Goal: Entertainment & Leisure: Browse casually

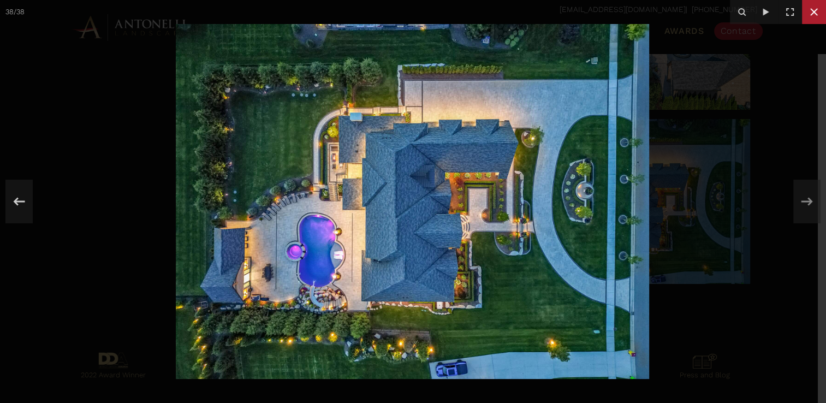
click at [812, 12] on icon at bounding box center [813, 11] width 13 height 13
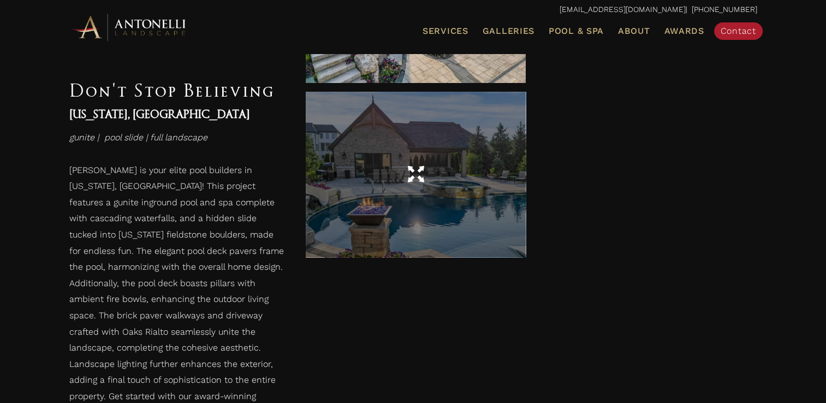
scroll to position [712, 0]
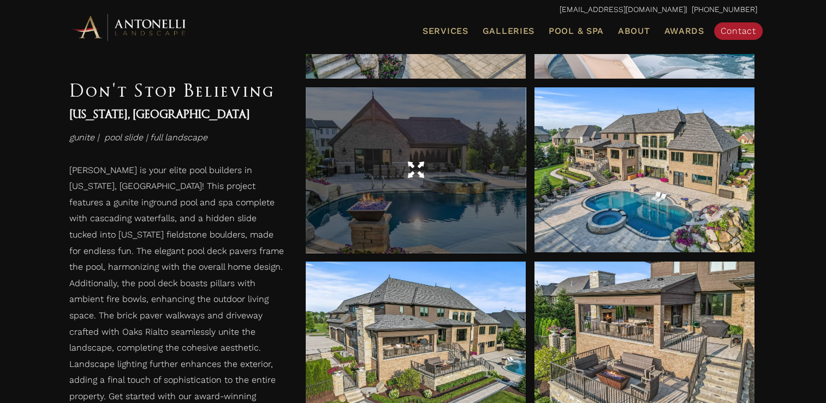
click at [489, 169] on div at bounding box center [416, 170] width 220 height 31
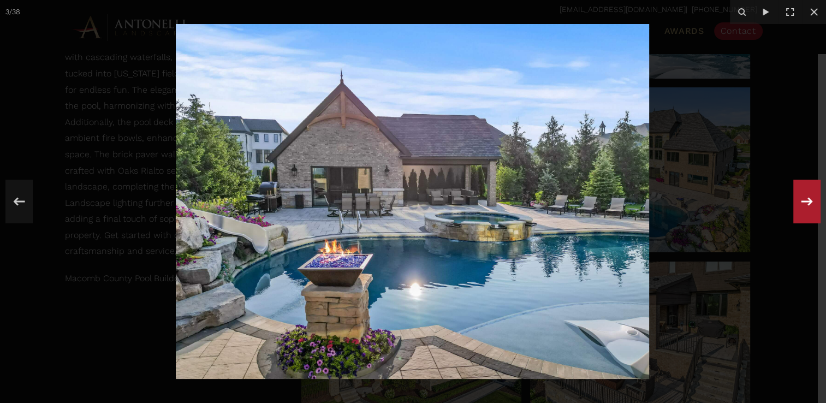
click at [804, 199] on icon at bounding box center [807, 201] width 20 height 36
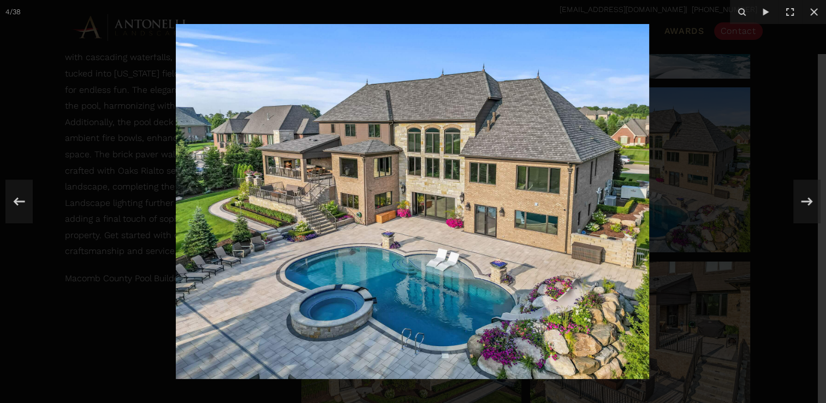
click at [804, 199] on div "4 / 38" at bounding box center [413, 201] width 826 height 403
click at [811, 195] on icon at bounding box center [807, 201] width 20 height 36
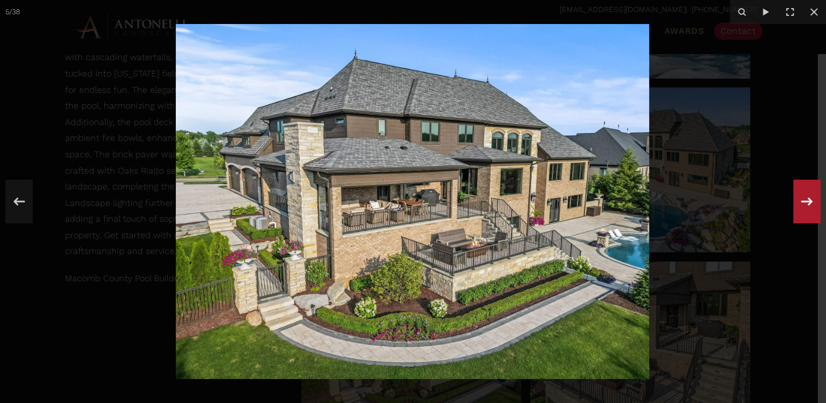
click at [810, 201] on icon at bounding box center [806, 201] width 11 height 8
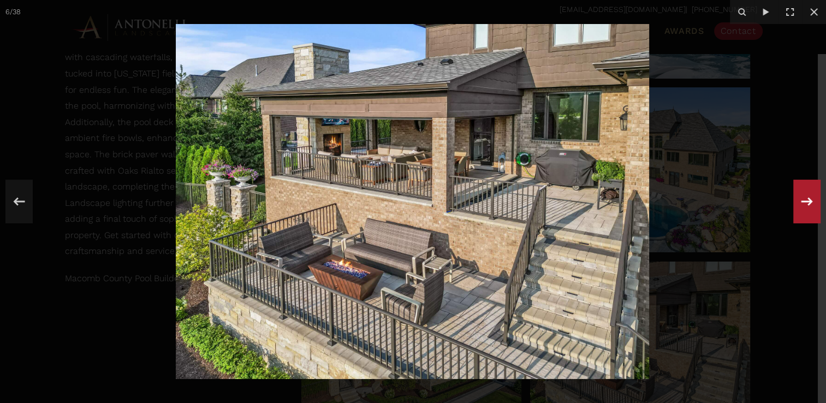
click at [810, 201] on icon at bounding box center [806, 201] width 11 height 8
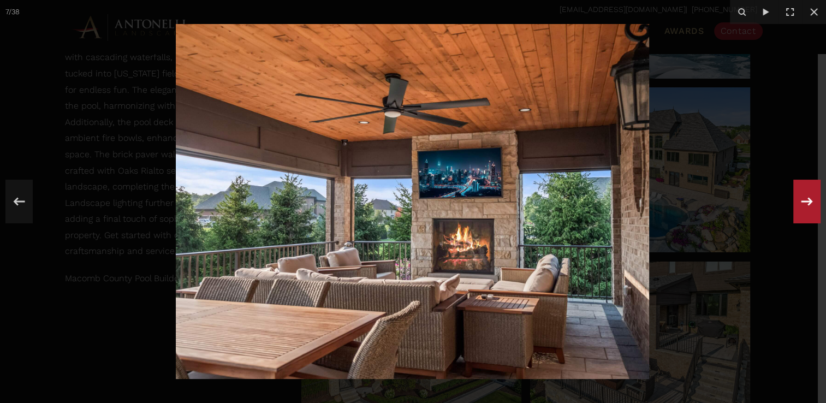
click at [814, 206] on icon at bounding box center [807, 201] width 20 height 36
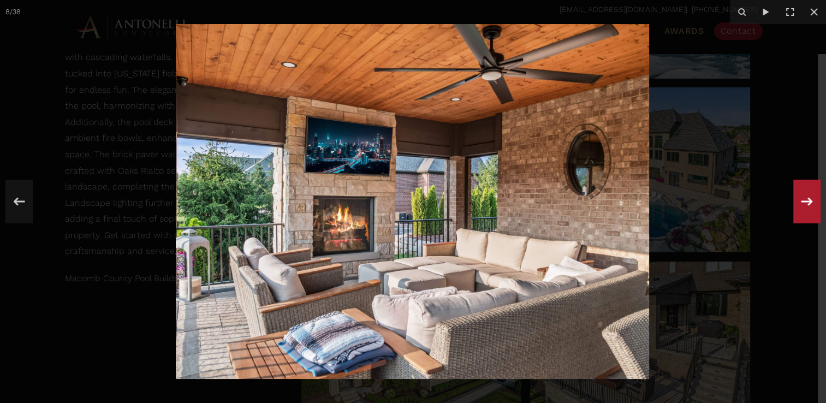
click at [812, 206] on icon at bounding box center [807, 201] width 20 height 36
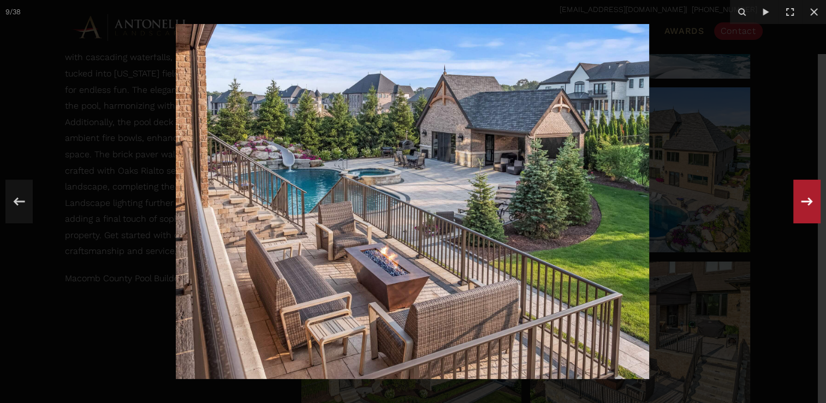
click at [812, 206] on icon at bounding box center [807, 201] width 20 height 36
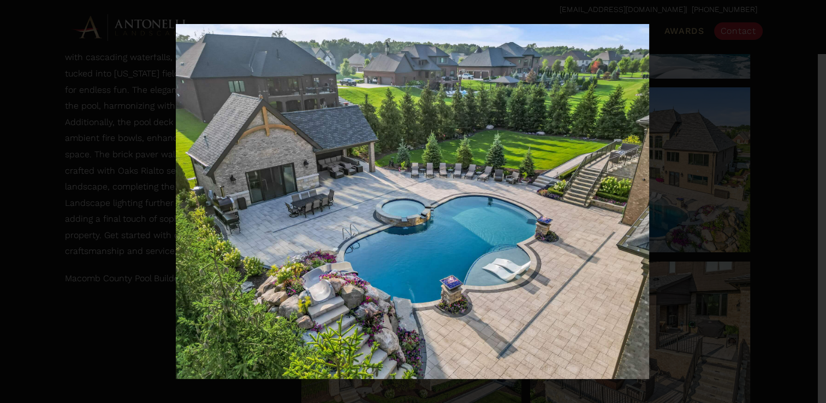
click at [809, 200] on icon at bounding box center [806, 201] width 11 height 8
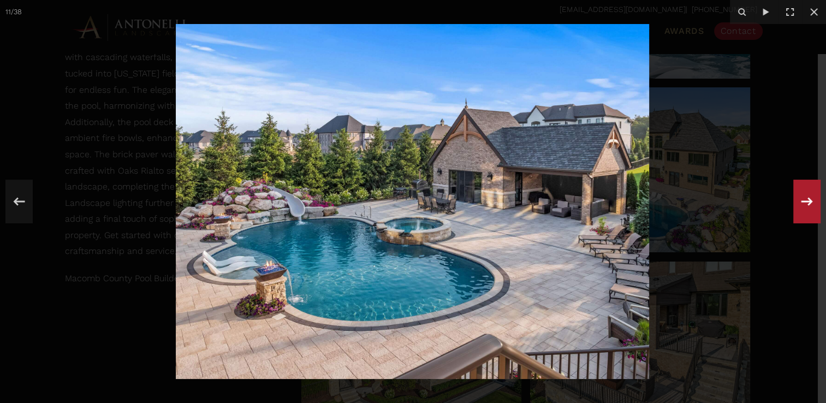
click at [809, 200] on icon at bounding box center [806, 201] width 11 height 8
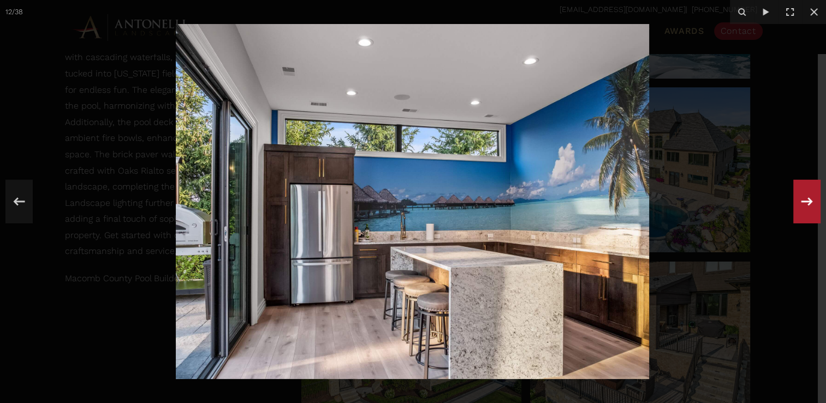
click at [809, 200] on div "12 / 38" at bounding box center [413, 201] width 826 height 403
click at [810, 201] on icon at bounding box center [806, 201] width 11 height 8
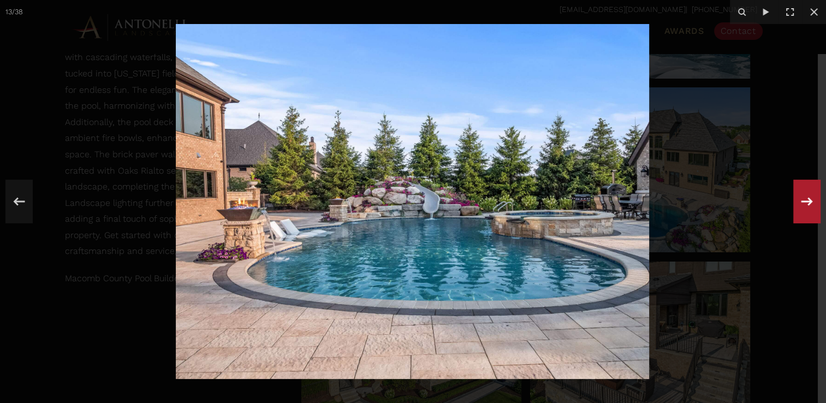
click at [810, 201] on icon at bounding box center [806, 201] width 11 height 8
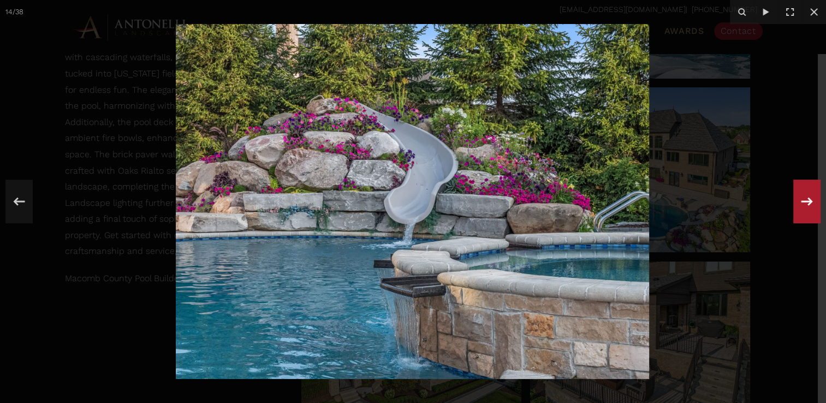
click at [810, 201] on icon at bounding box center [806, 201] width 11 height 8
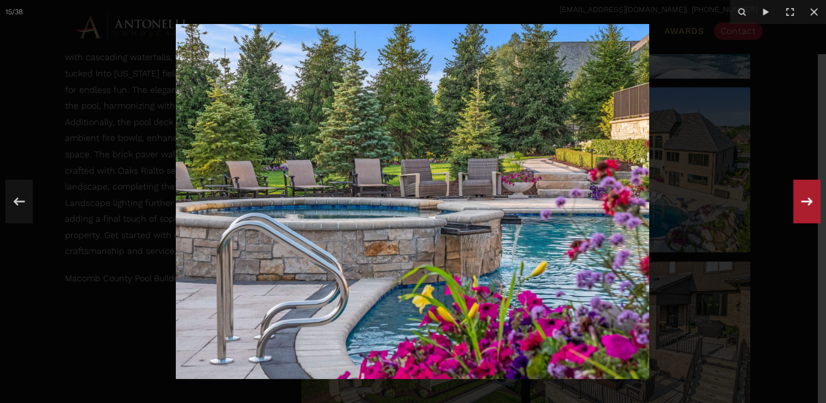
click at [810, 201] on icon at bounding box center [806, 201] width 11 height 8
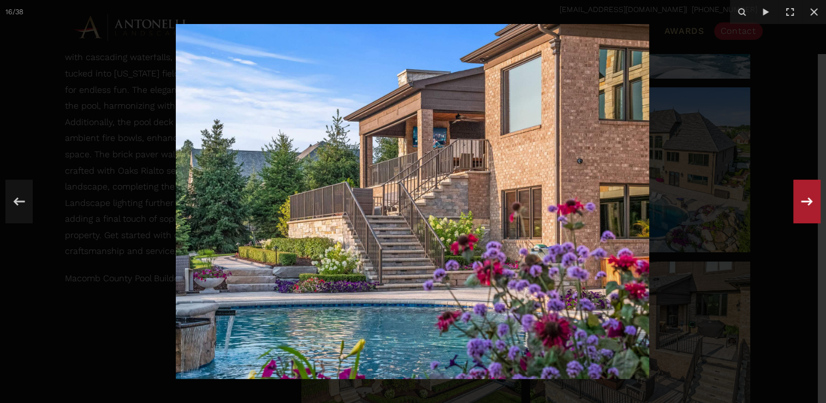
click at [810, 201] on icon at bounding box center [806, 201] width 11 height 8
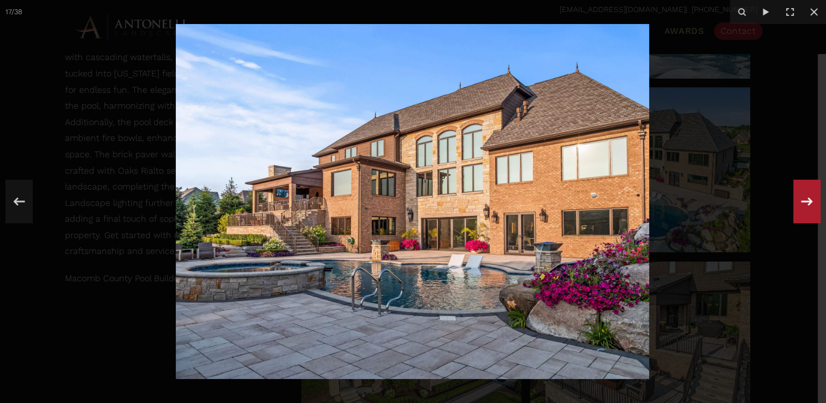
click at [810, 201] on icon at bounding box center [806, 201] width 11 height 8
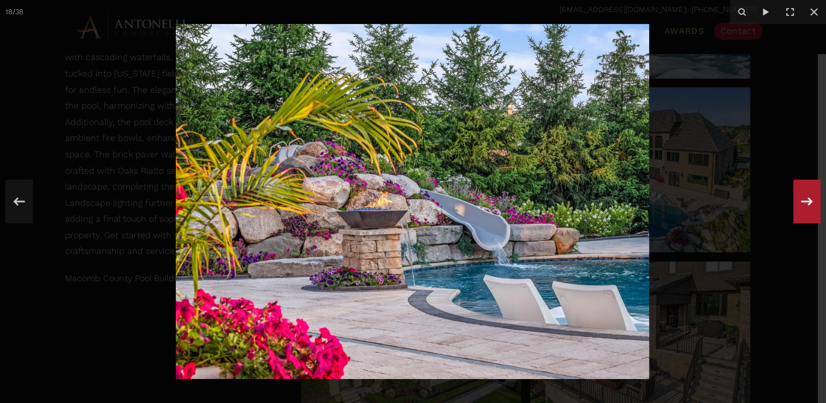
click at [810, 201] on icon at bounding box center [806, 201] width 11 height 8
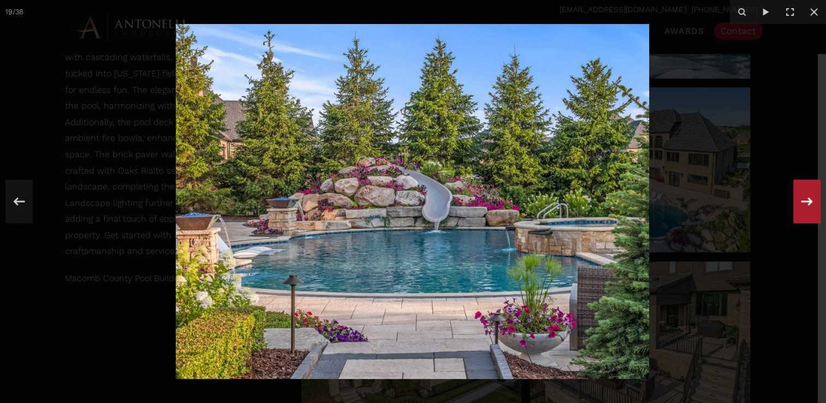
click at [810, 201] on icon at bounding box center [806, 201] width 11 height 8
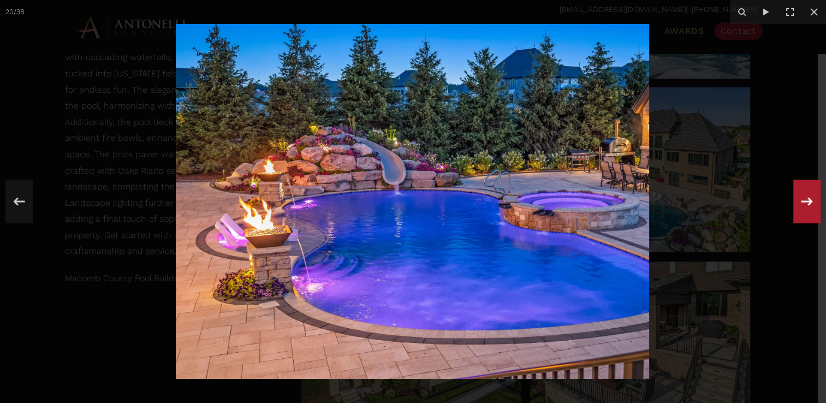
click at [806, 204] on icon at bounding box center [807, 201] width 20 height 36
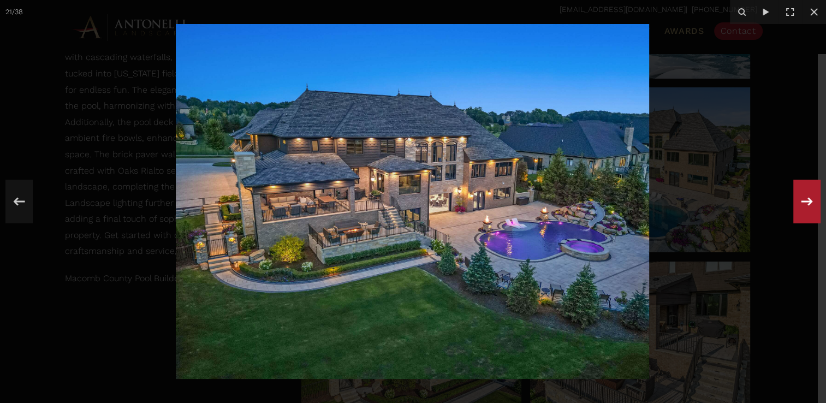
click at [806, 203] on icon at bounding box center [807, 201] width 20 height 36
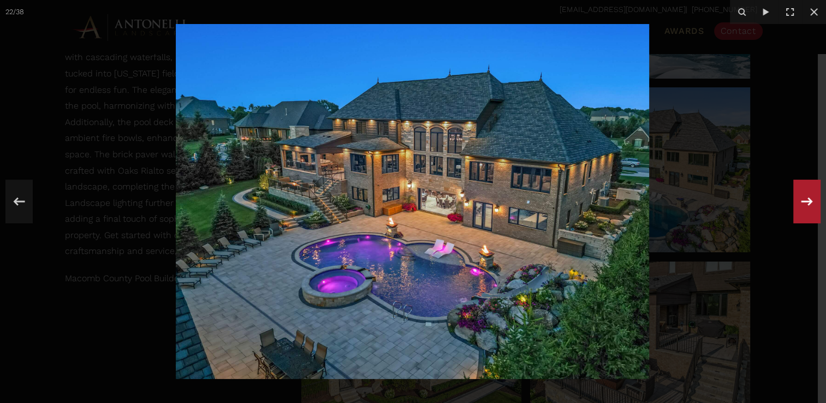
click at [806, 202] on icon at bounding box center [807, 201] width 20 height 36
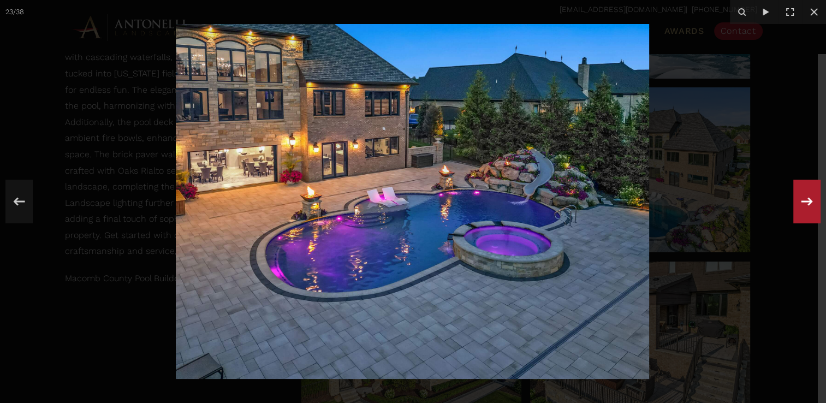
click at [806, 202] on icon at bounding box center [807, 201] width 20 height 36
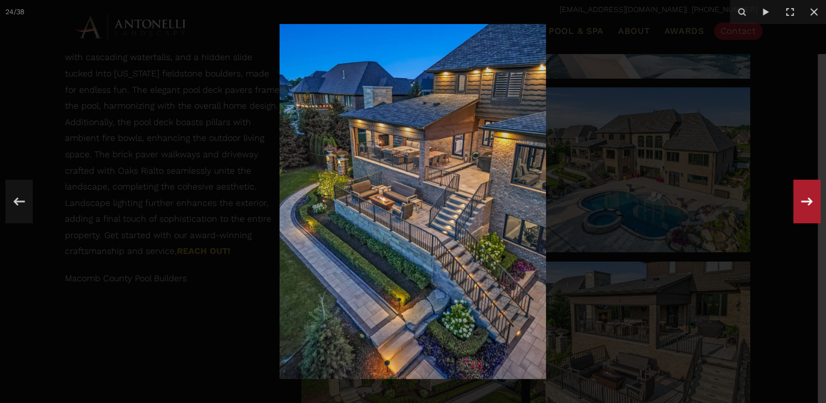
click at [806, 202] on icon at bounding box center [807, 201] width 20 height 36
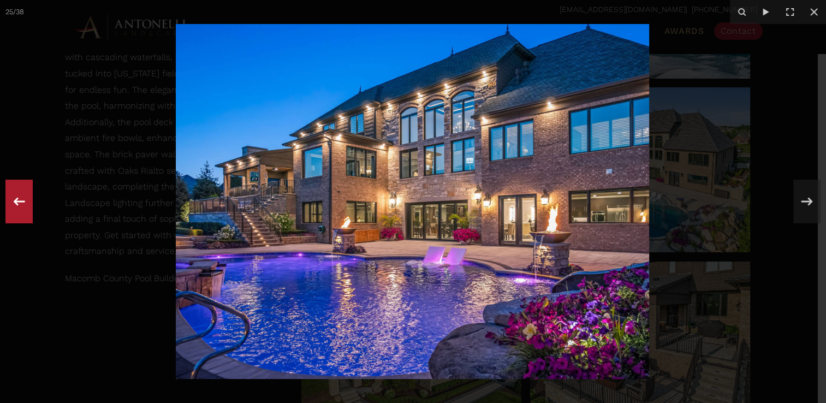
click at [23, 198] on icon at bounding box center [19, 201] width 20 height 36
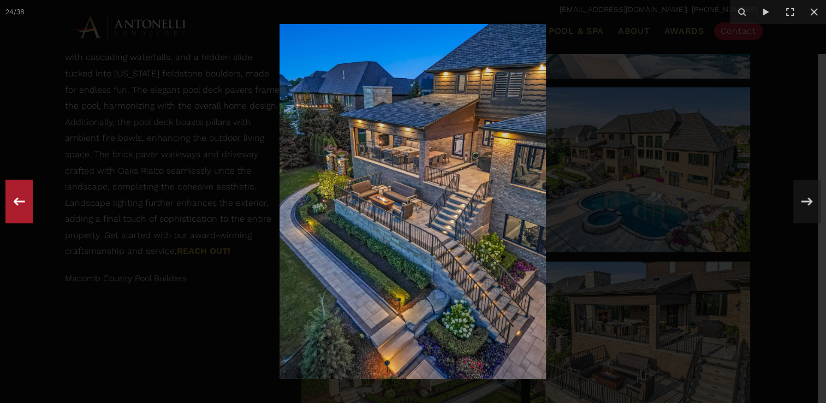
click at [22, 200] on icon at bounding box center [19, 201] width 20 height 36
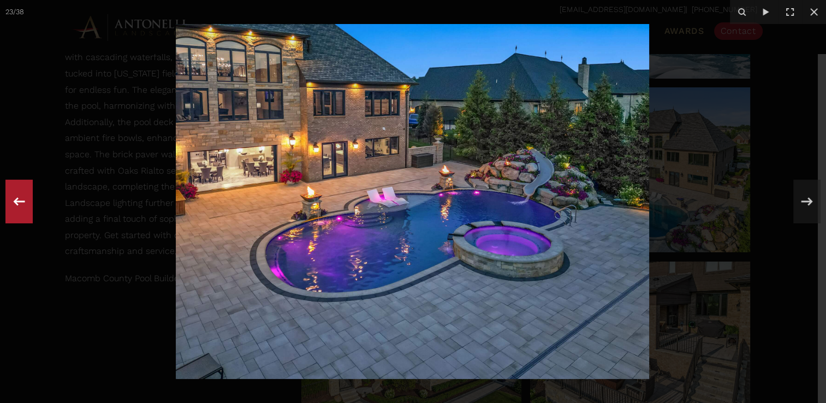
click at [21, 200] on icon at bounding box center [19, 201] width 20 height 36
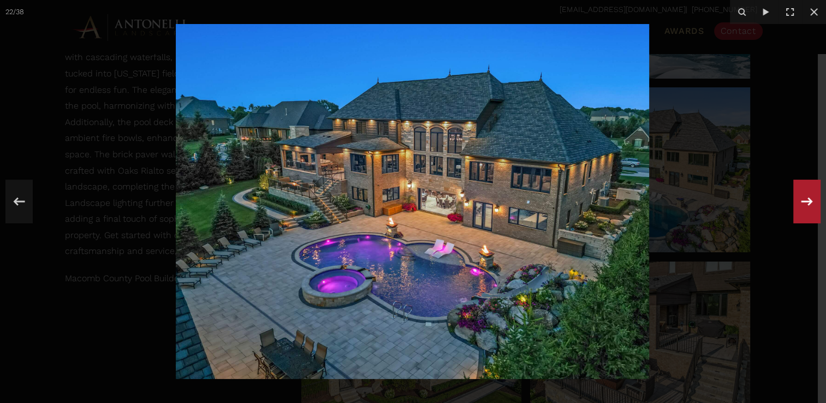
click at [814, 200] on icon at bounding box center [807, 201] width 20 height 36
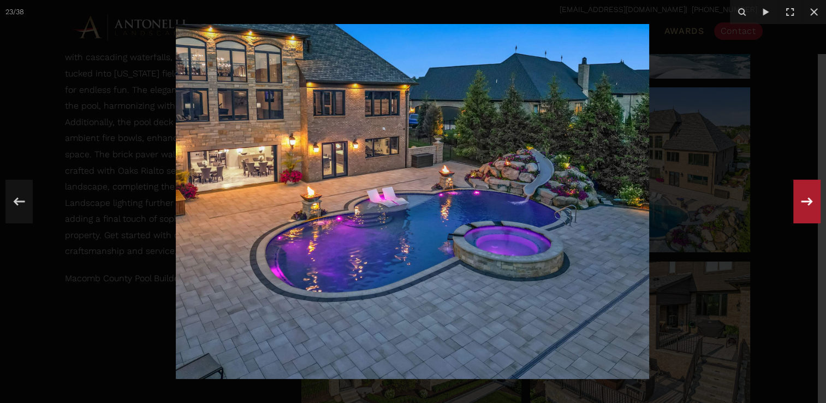
click at [810, 201] on icon at bounding box center [806, 201] width 11 height 8
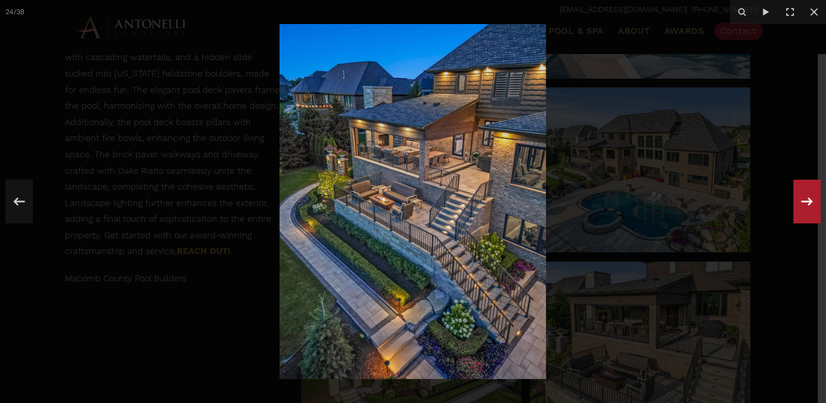
click at [810, 201] on icon at bounding box center [806, 201] width 11 height 8
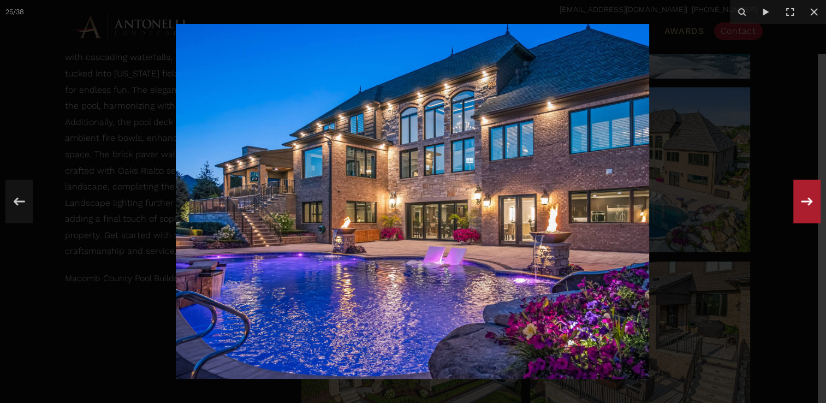
click at [810, 201] on icon at bounding box center [806, 201] width 11 height 8
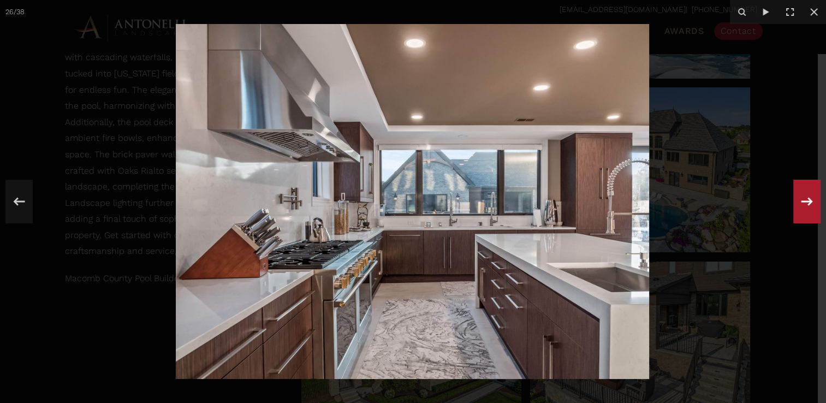
click at [810, 201] on icon at bounding box center [806, 201] width 11 height 8
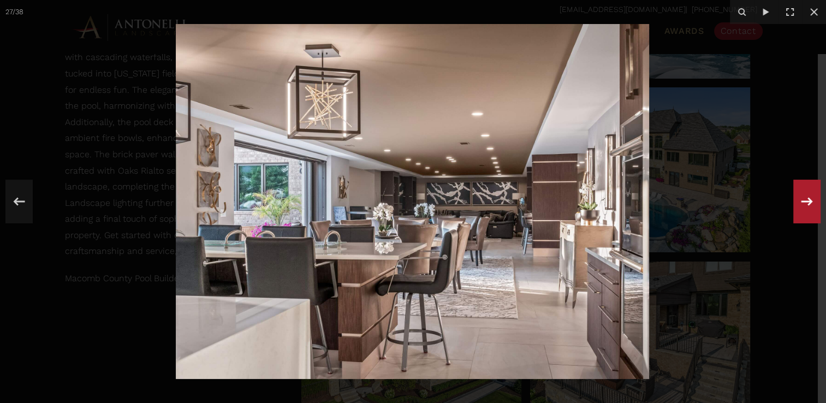
click at [811, 201] on icon at bounding box center [806, 201] width 11 height 8
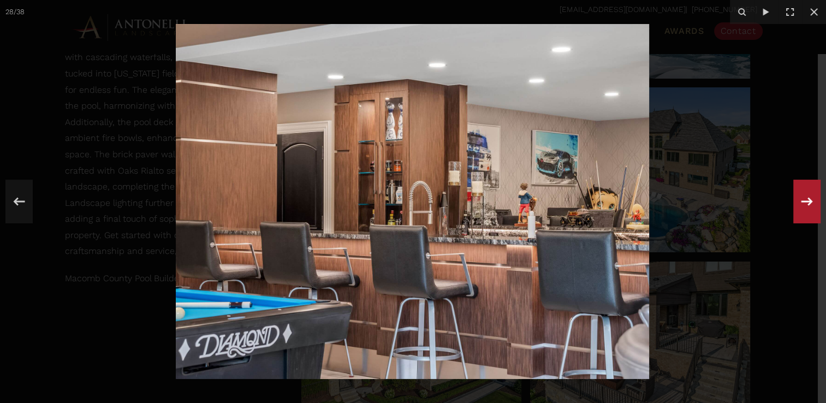
click at [803, 203] on icon at bounding box center [807, 201] width 20 height 36
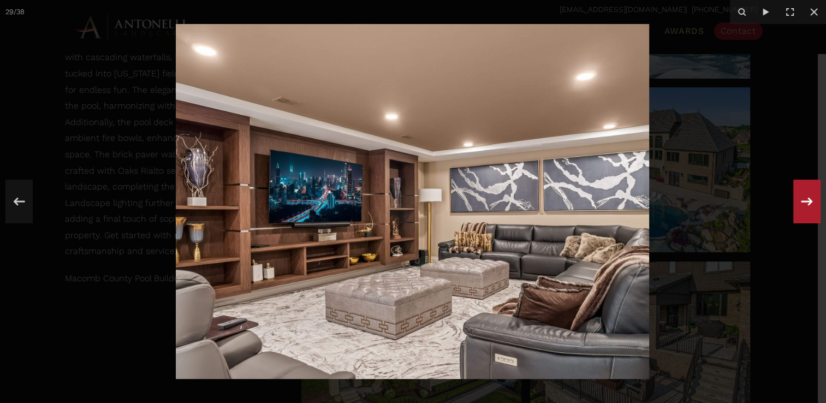
click at [807, 200] on icon at bounding box center [807, 201] width 20 height 36
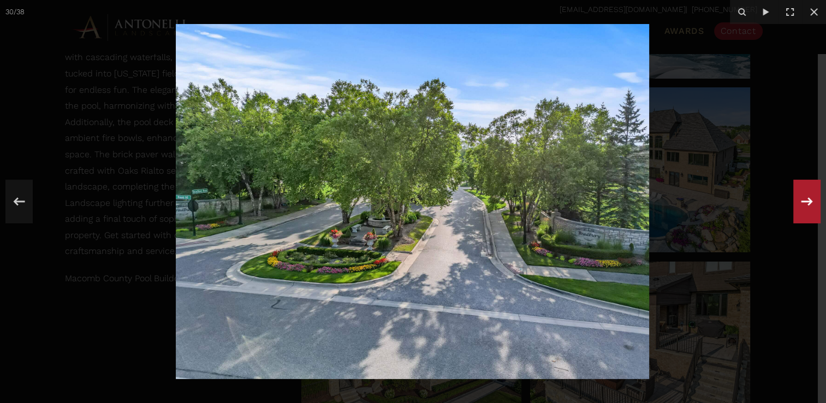
click at [811, 200] on icon at bounding box center [806, 201] width 11 height 8
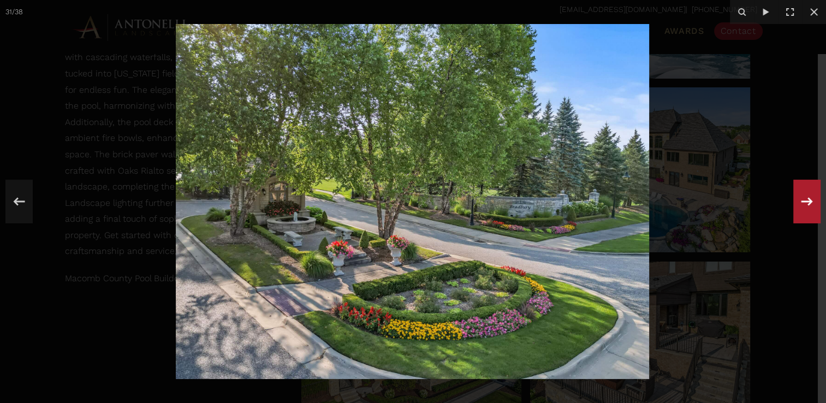
click at [811, 200] on icon at bounding box center [806, 201] width 11 height 8
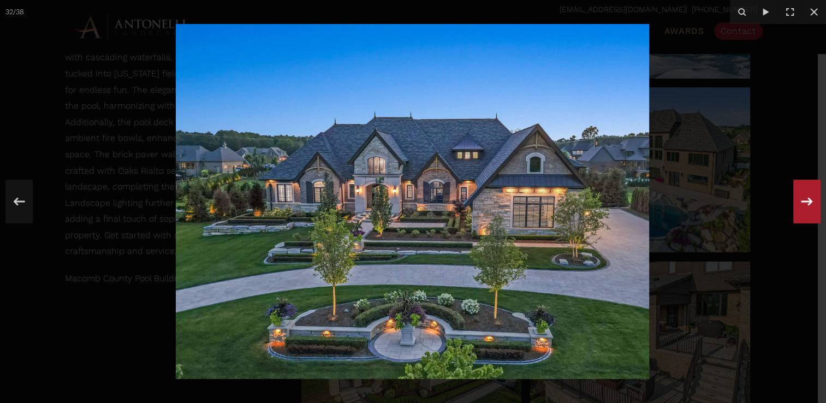
click at [808, 202] on div "32 / 38" at bounding box center [413, 201] width 826 height 403
click at [808, 200] on icon at bounding box center [807, 201] width 20 height 36
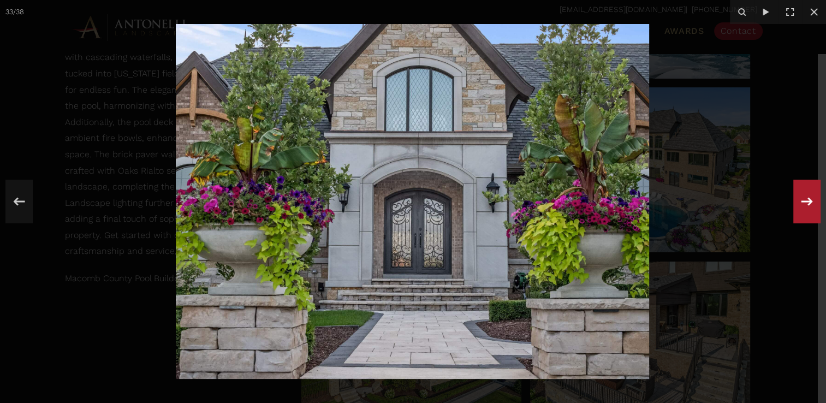
click at [808, 200] on icon at bounding box center [807, 201] width 20 height 36
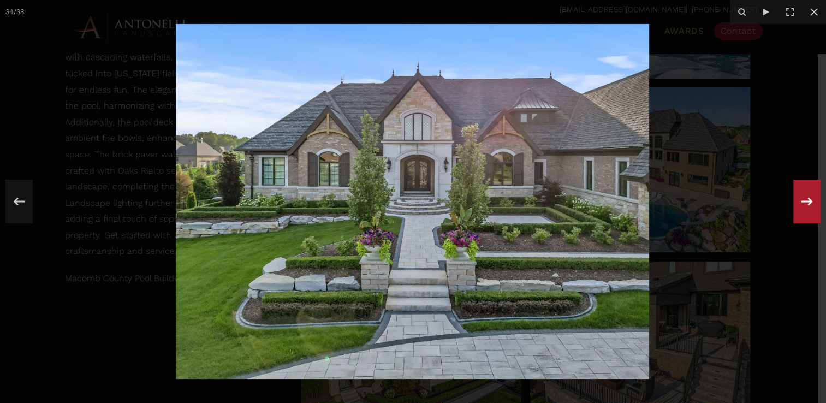
click at [809, 199] on icon at bounding box center [806, 201] width 11 height 8
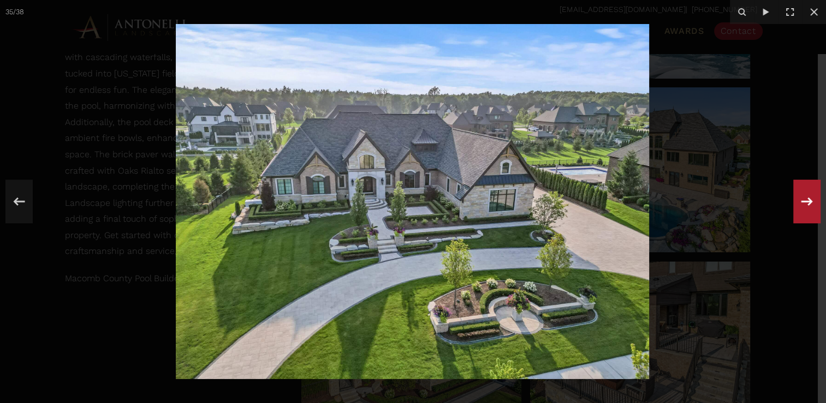
click at [806, 199] on icon at bounding box center [807, 201] width 20 height 36
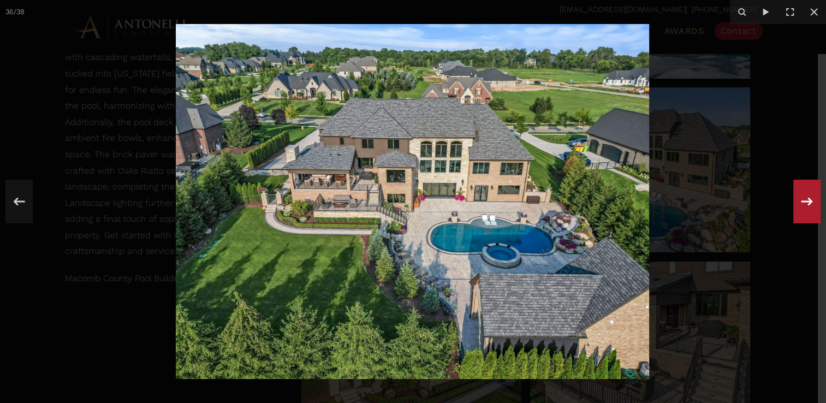
click at [805, 198] on icon at bounding box center [807, 201] width 20 height 36
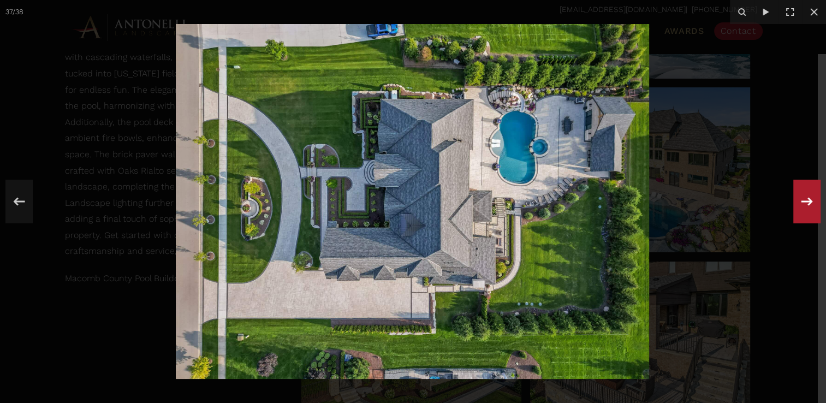
click at [807, 198] on div "37 / 38" at bounding box center [413, 201] width 826 height 403
click at [807, 200] on icon at bounding box center [807, 201] width 20 height 36
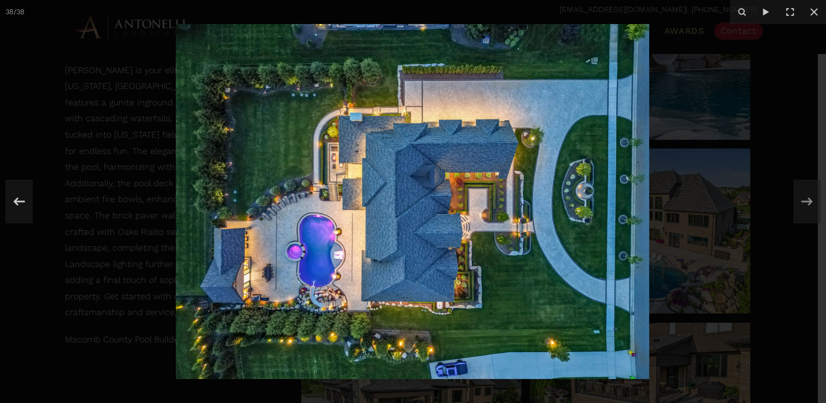
scroll to position [648, 0]
